Goal: Task Accomplishment & Management: Use online tool/utility

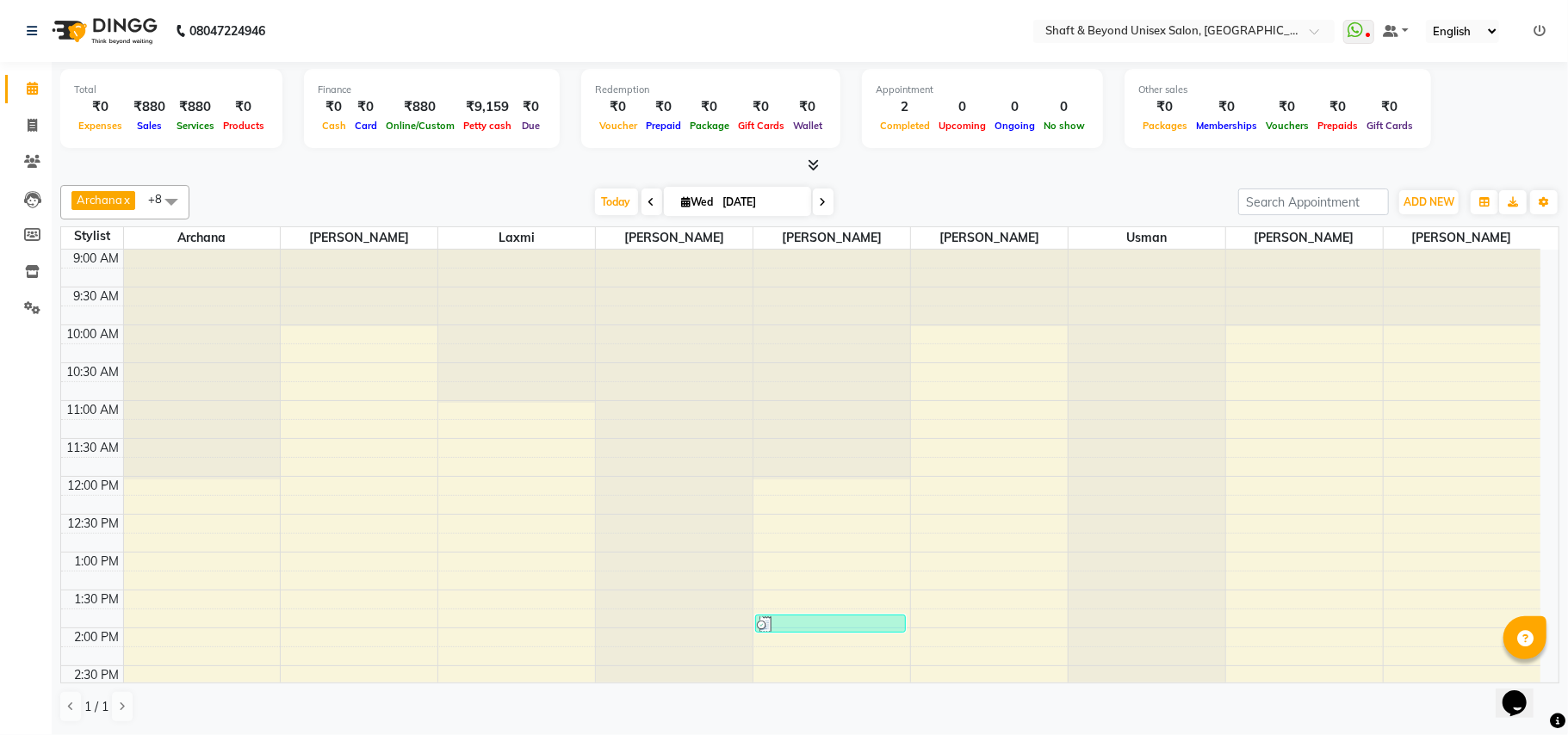
scroll to position [565, 0]
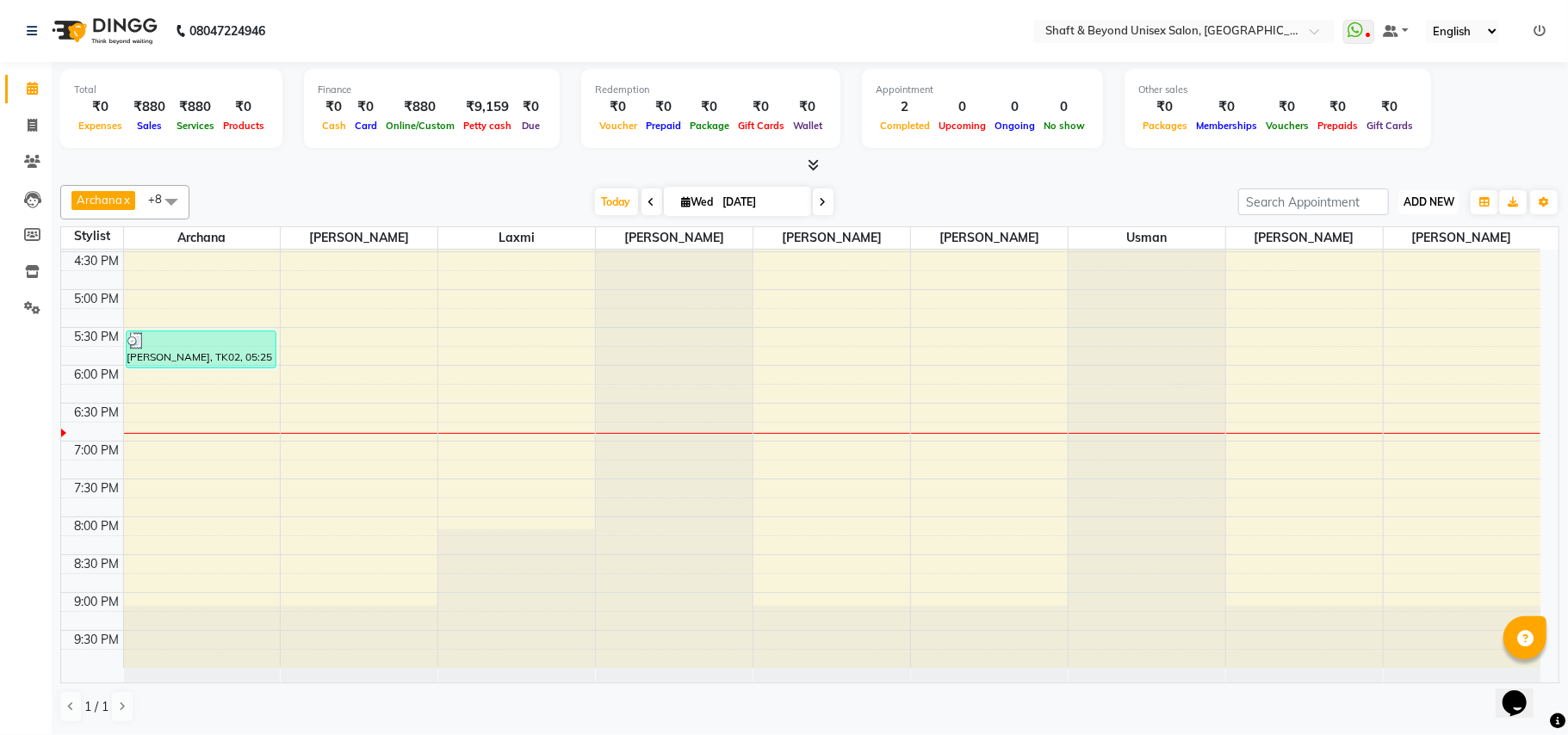
click at [1420, 207] on span "ADD NEW" at bounding box center [1429, 202] width 51 height 13
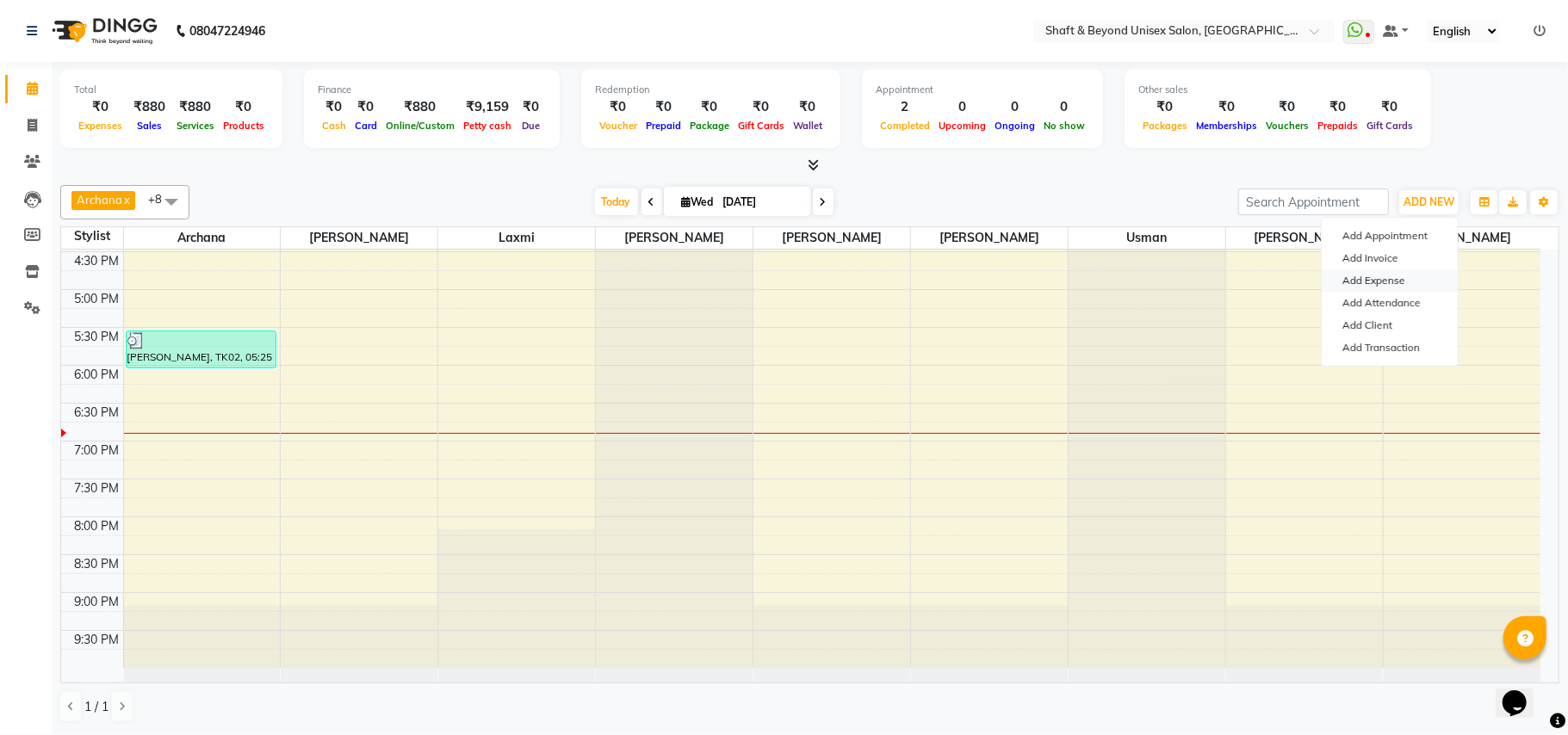
click at [1388, 286] on link "Add Expense" at bounding box center [1390, 281] width 136 height 23
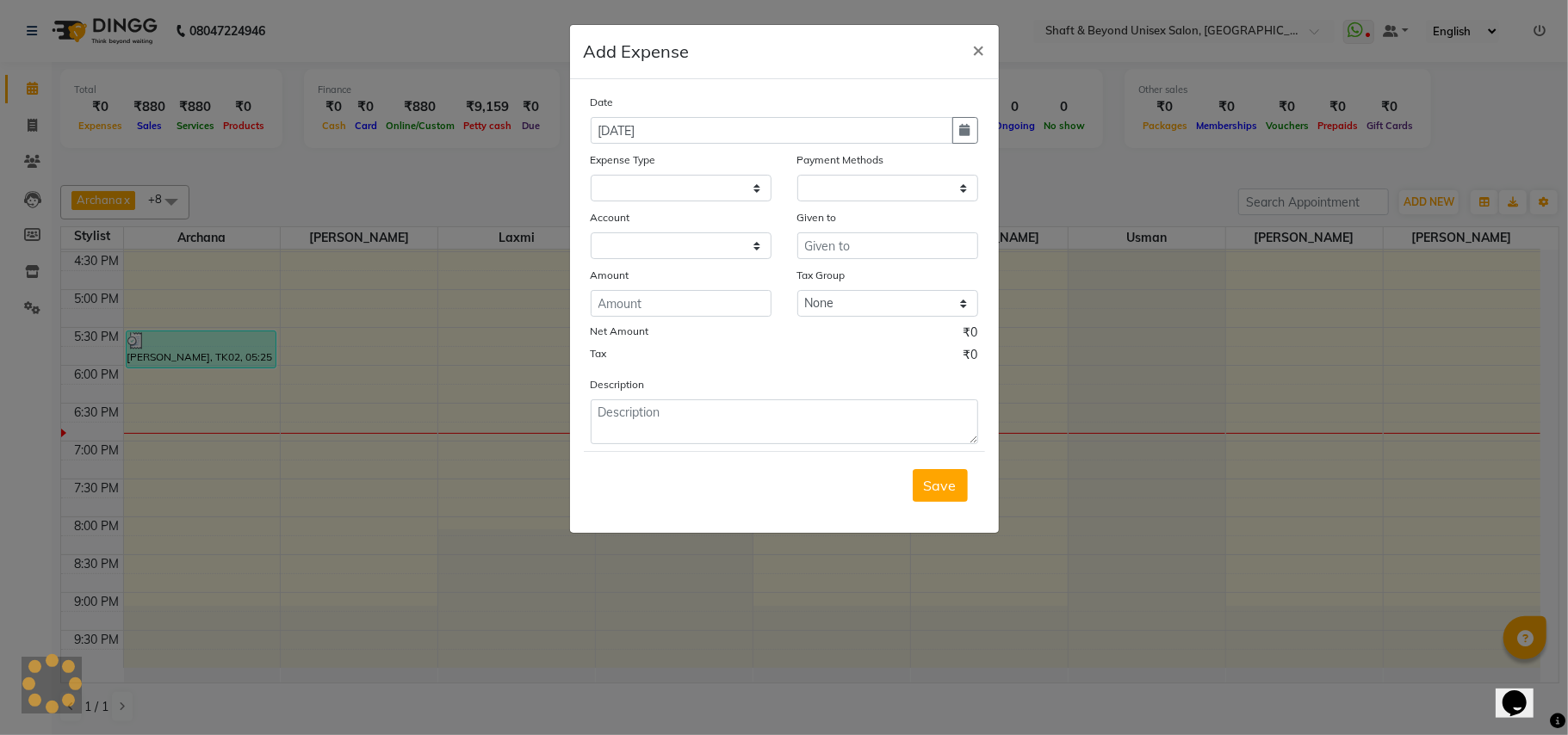
select select
select select "1"
select select "2656"
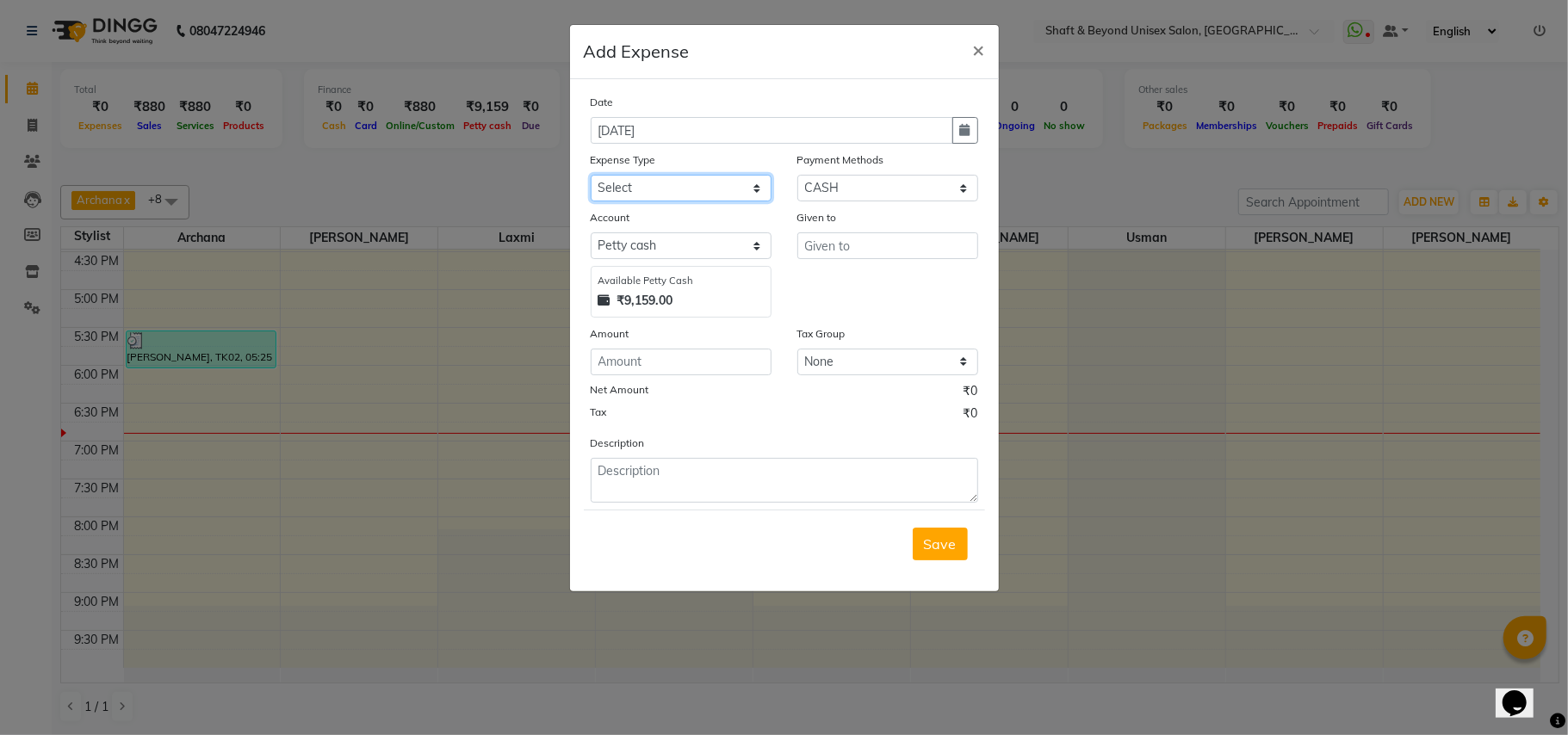
click at [679, 187] on select "Select Advance Salary Bank charges Car maintenance Cash transfer to bank Cash t…" at bounding box center [682, 188] width 181 height 26
select select "8912"
click at [591, 174] on select "Select Advance Salary Bank charges Car maintenance Cash transfer to bank Cash t…" at bounding box center [682, 188] width 181 height 26
click at [667, 358] on input "number" at bounding box center [682, 362] width 181 height 26
type input "1440"
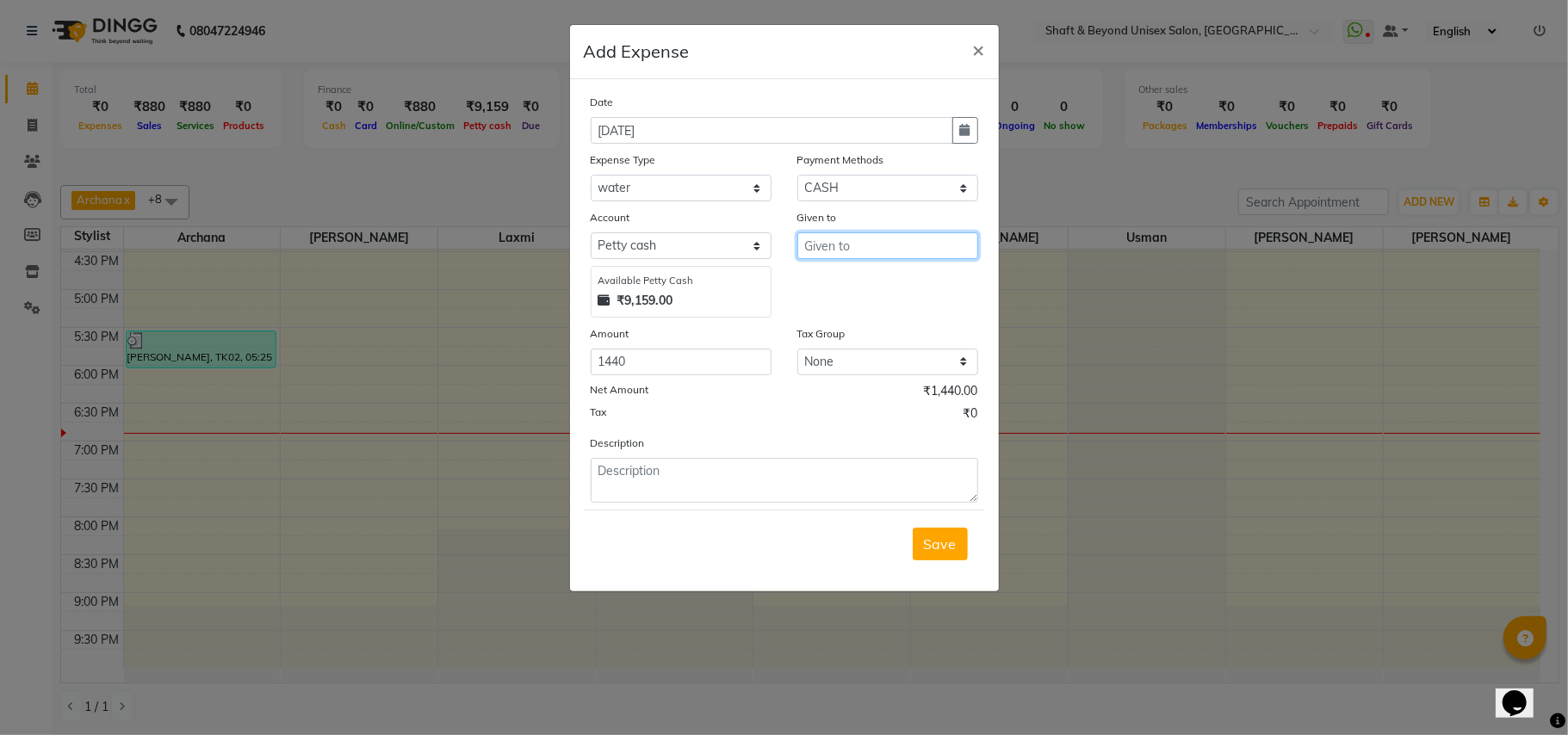
click at [831, 245] on input "text" at bounding box center [888, 246] width 181 height 26
type input "water bottle"
click at [650, 492] on textarea at bounding box center [784, 480] width 388 height 44
type textarea "1440 bottle"
click at [946, 542] on span "Save" at bounding box center [940, 544] width 33 height 17
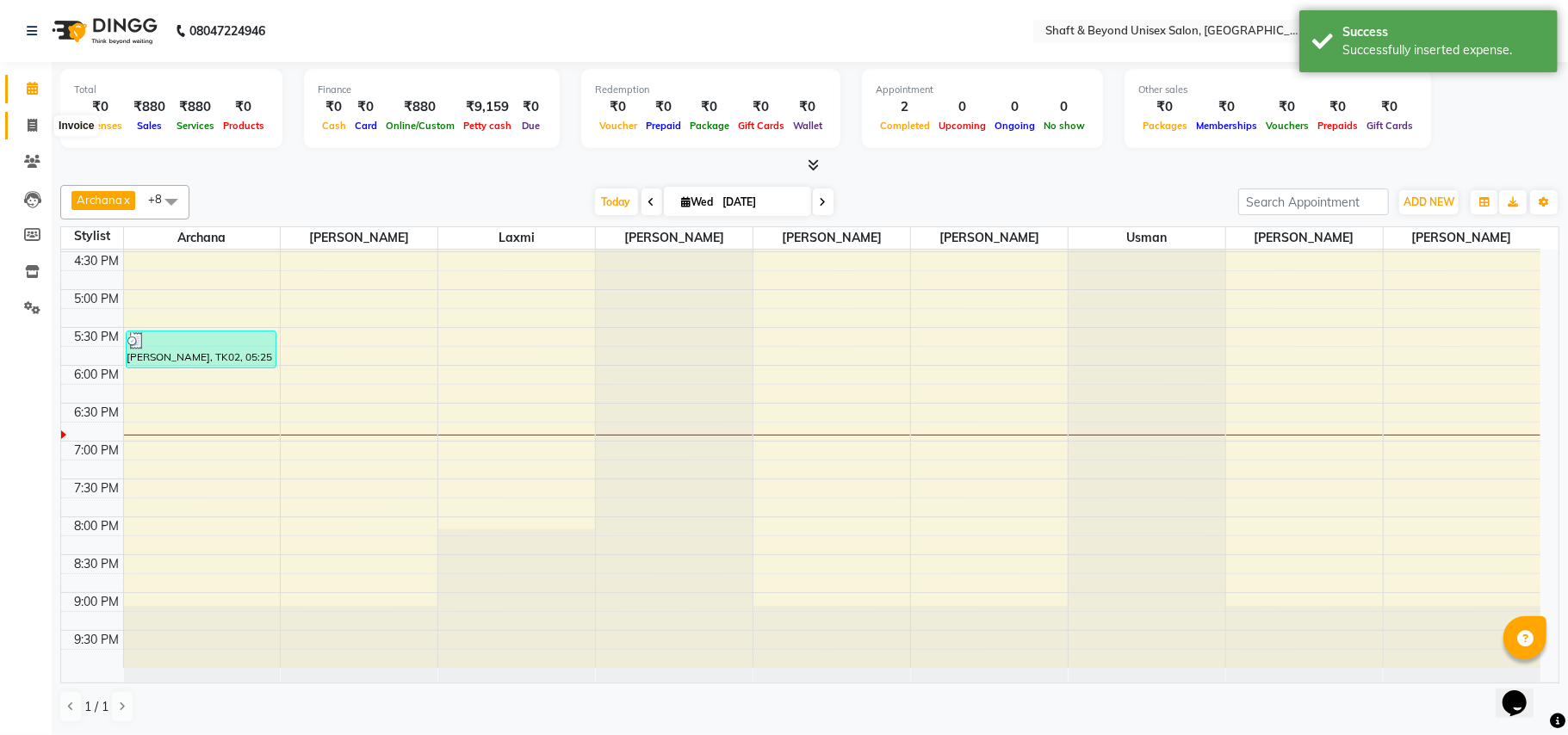
click at [25, 125] on span at bounding box center [32, 125] width 30 height 20
select select "service"
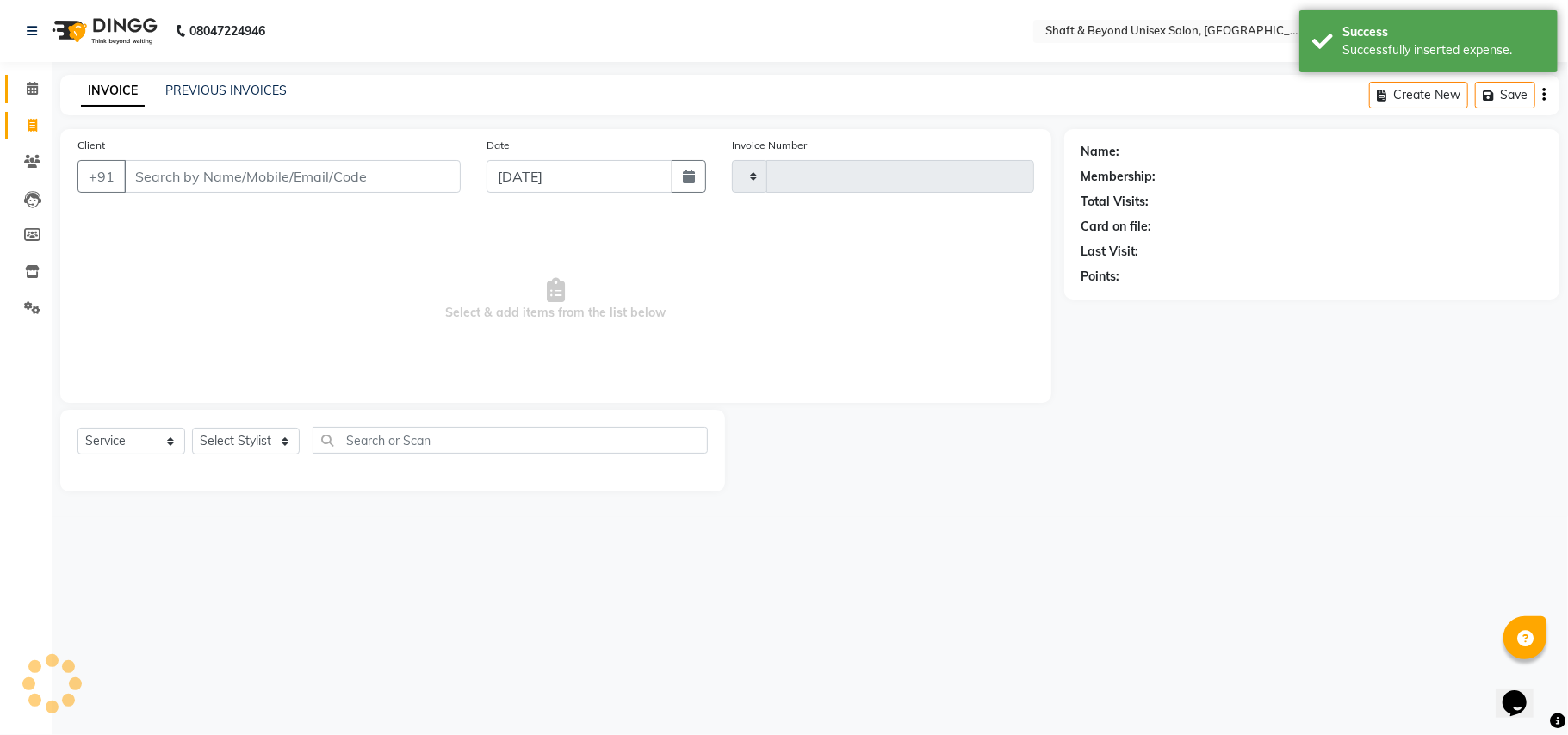
type input "2283"
select select "3878"
click at [28, 87] on icon at bounding box center [32, 89] width 11 height 13
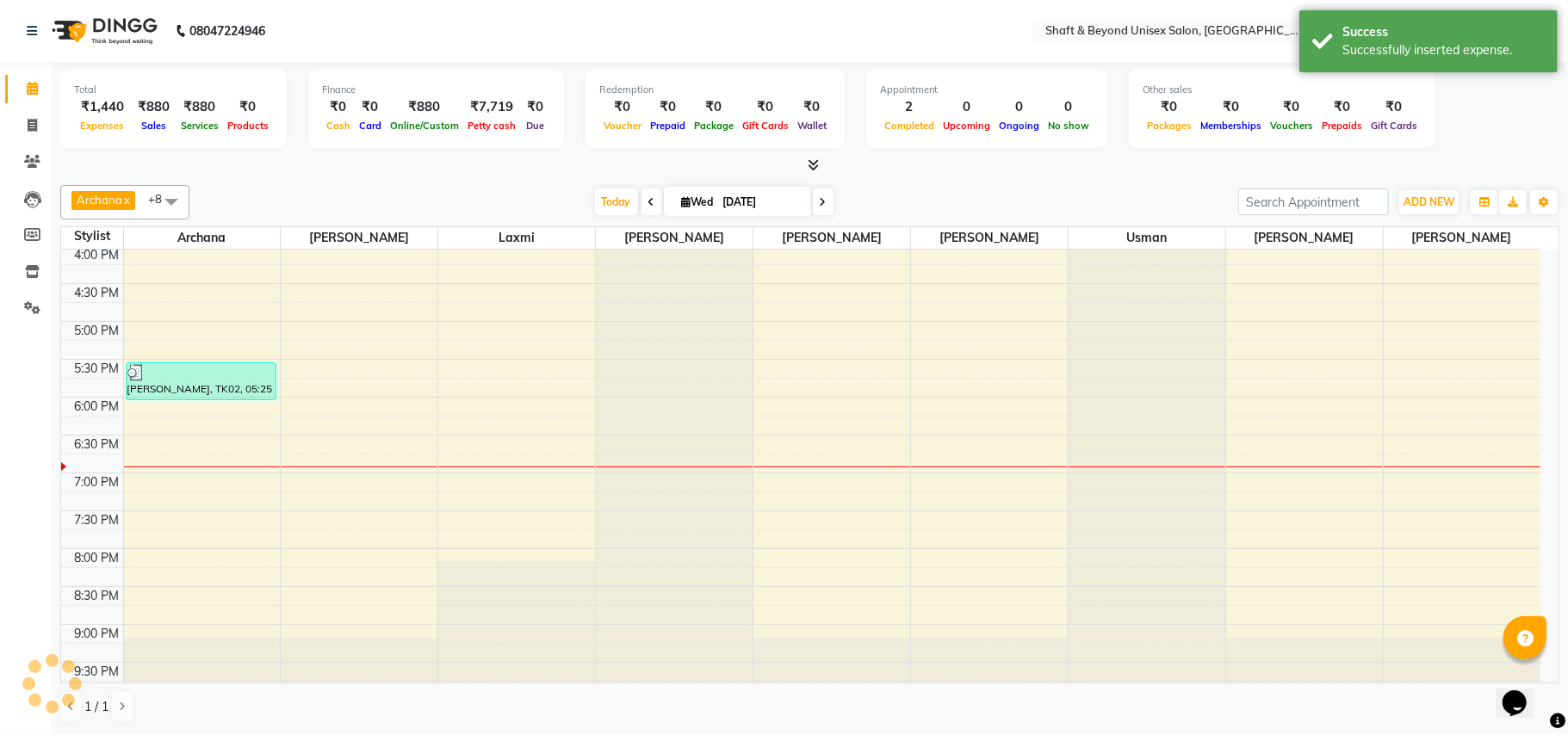
scroll to position [565, 0]
